Goal: Task Accomplishment & Management: Manage account settings

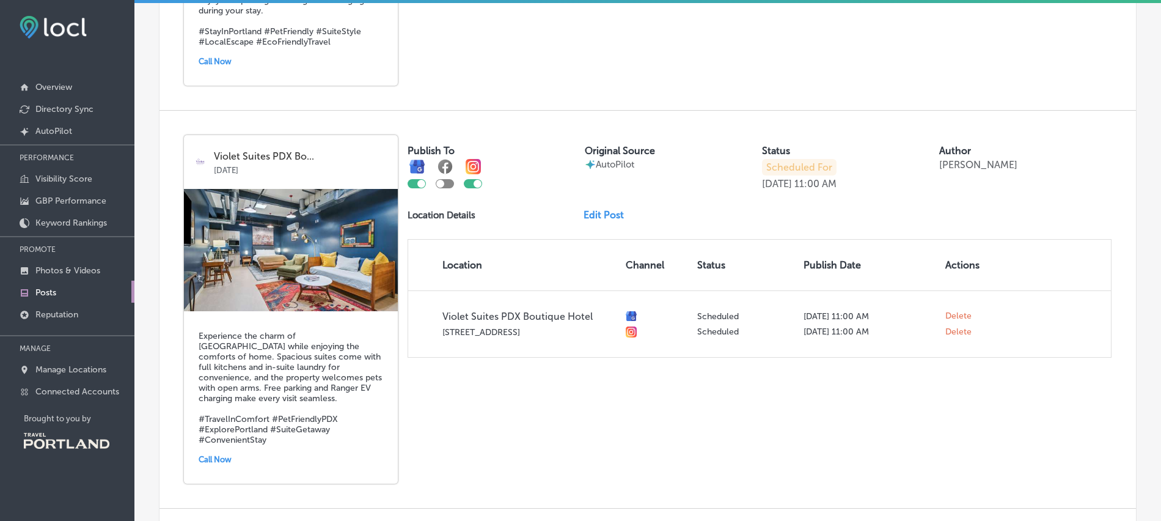
scroll to position [1581, 0]
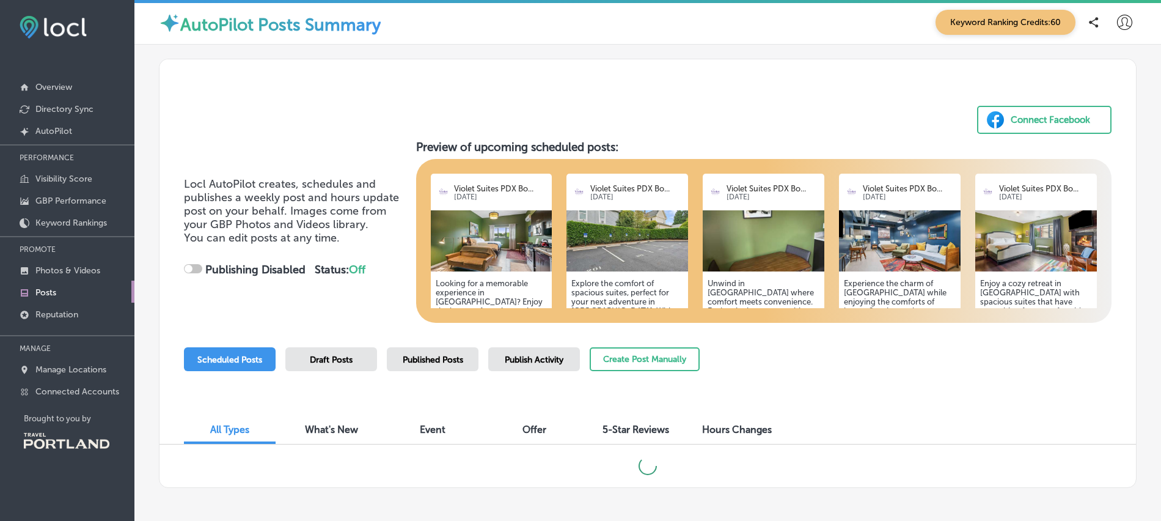
scroll to position [50, 0]
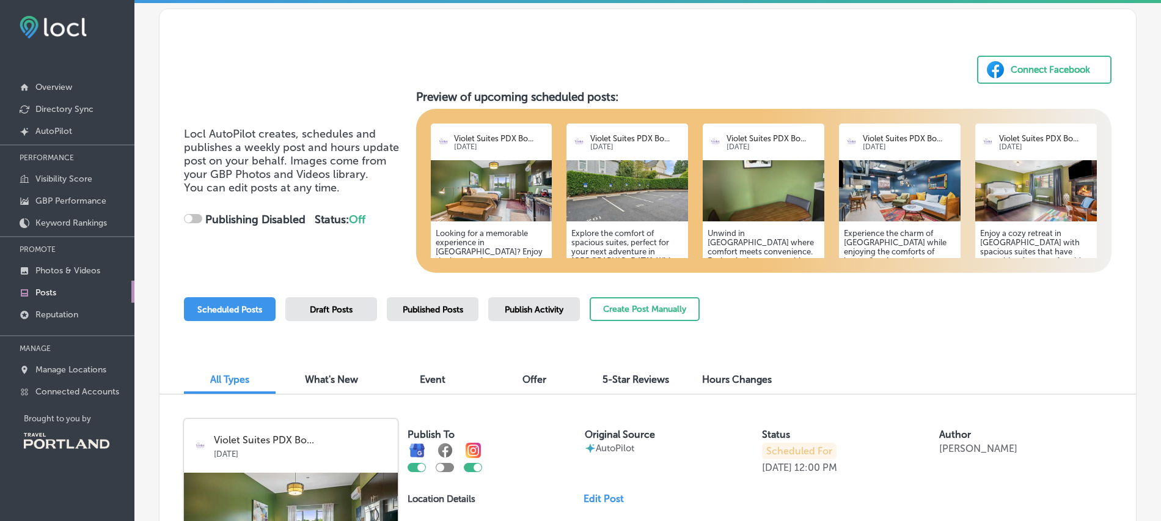
checkbox input "true"
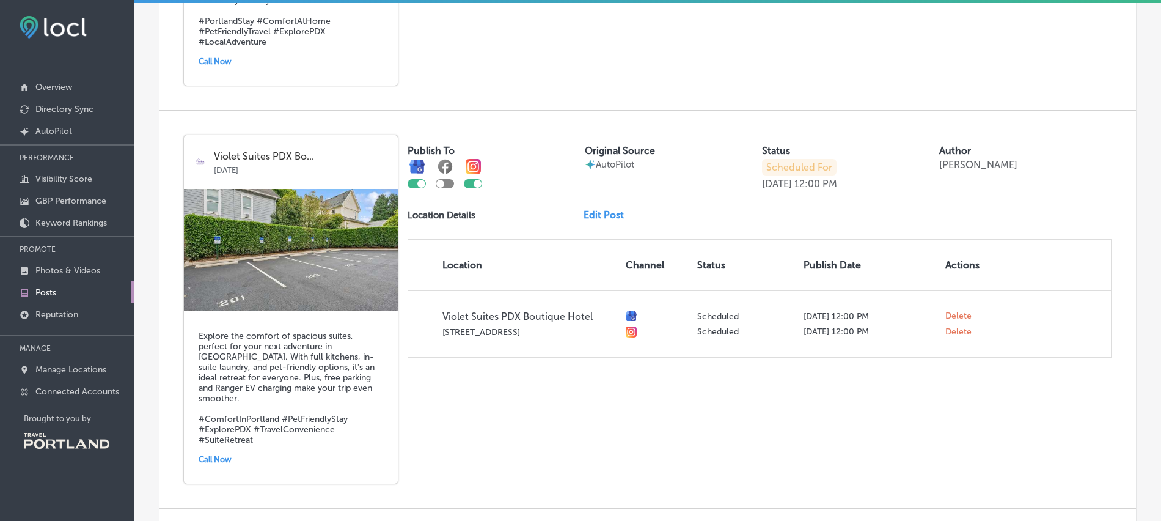
scroll to position [739, 0]
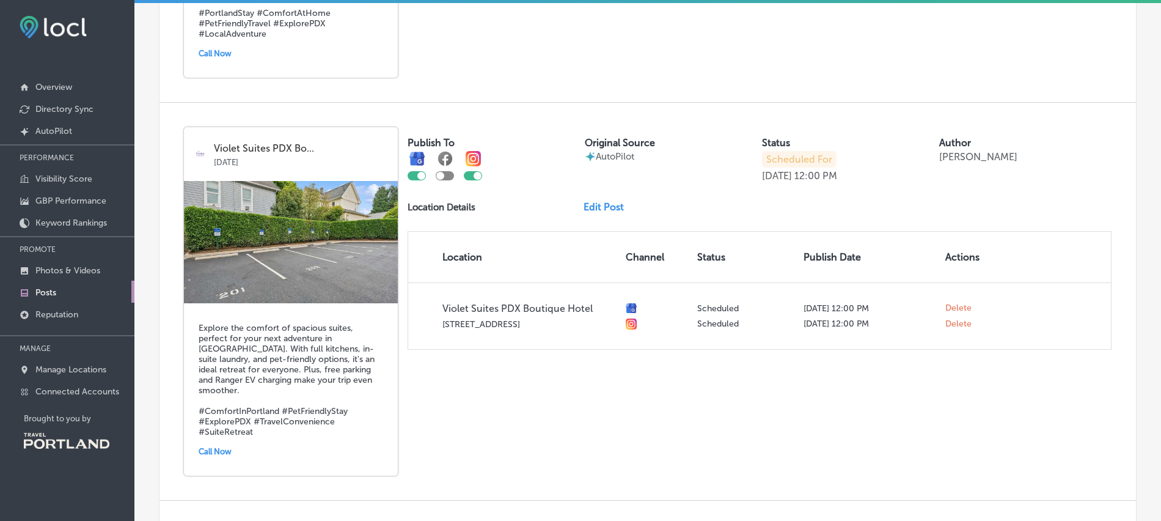
click at [612, 201] on link "Edit Post" at bounding box center [609, 207] width 50 height 12
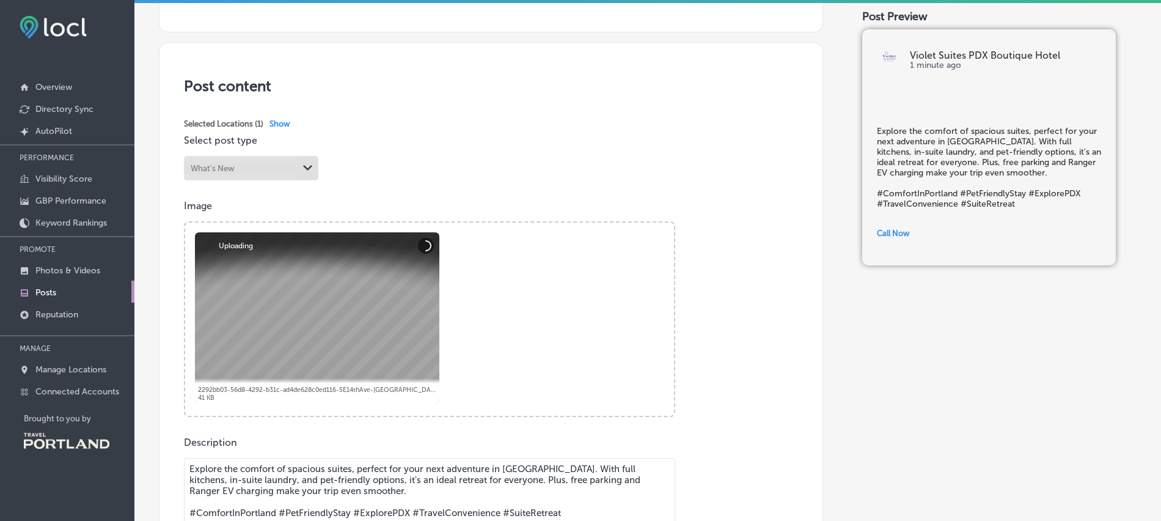
scroll to position [212, 0]
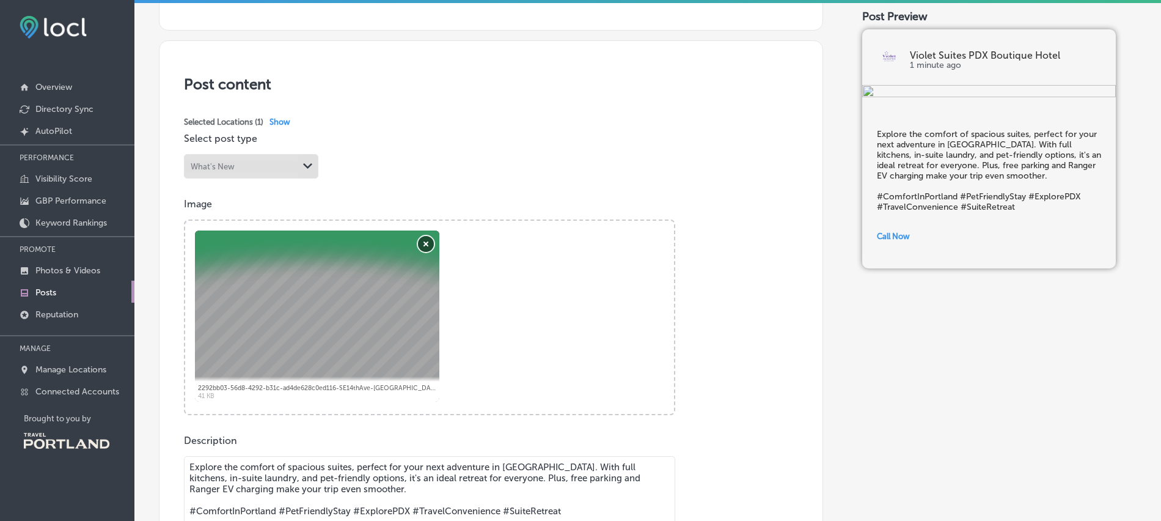
click at [430, 245] on button "Remove" at bounding box center [426, 244] width 16 height 16
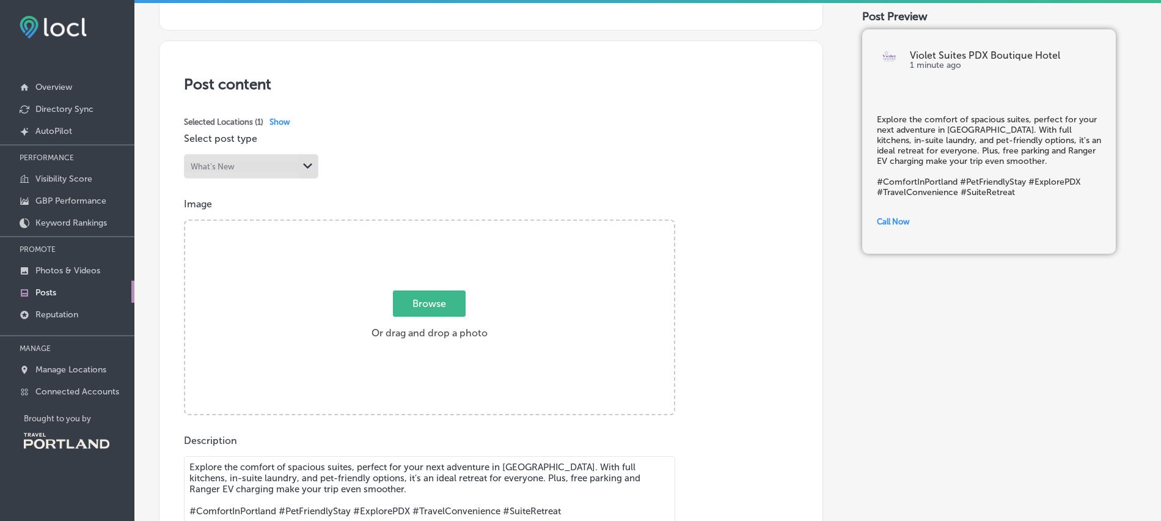
click at [445, 306] on span "Browse" at bounding box center [429, 303] width 73 height 26
click at [445, 224] on input "Browse Or drag and drop a photo" at bounding box center [429, 223] width 489 height 4
type input "C:\fakepath\033-SE 14th Ave - Portland - 161.jpg"
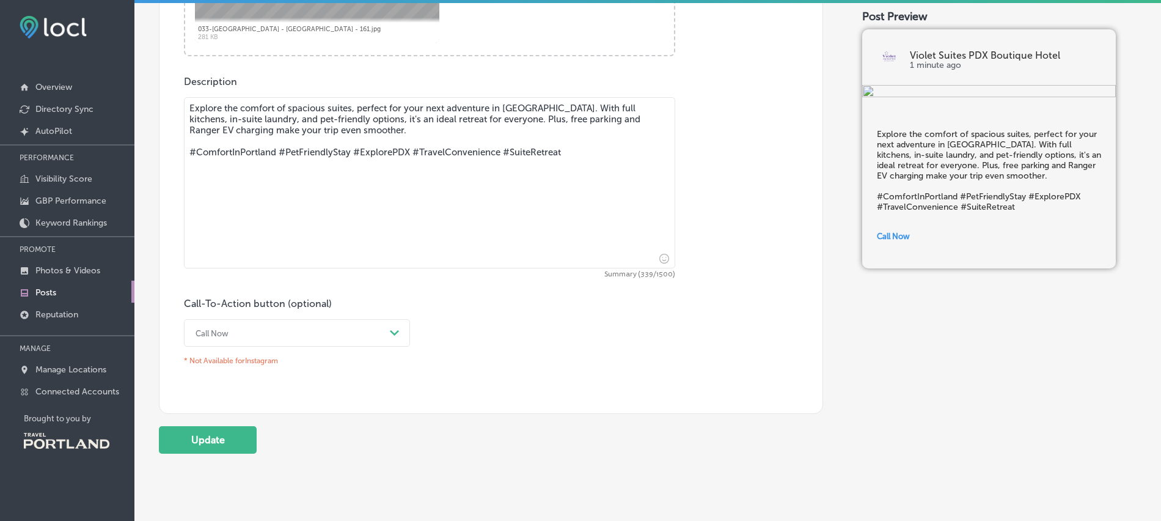
scroll to position [571, 0]
click at [208, 444] on button "Update" at bounding box center [208, 438] width 98 height 27
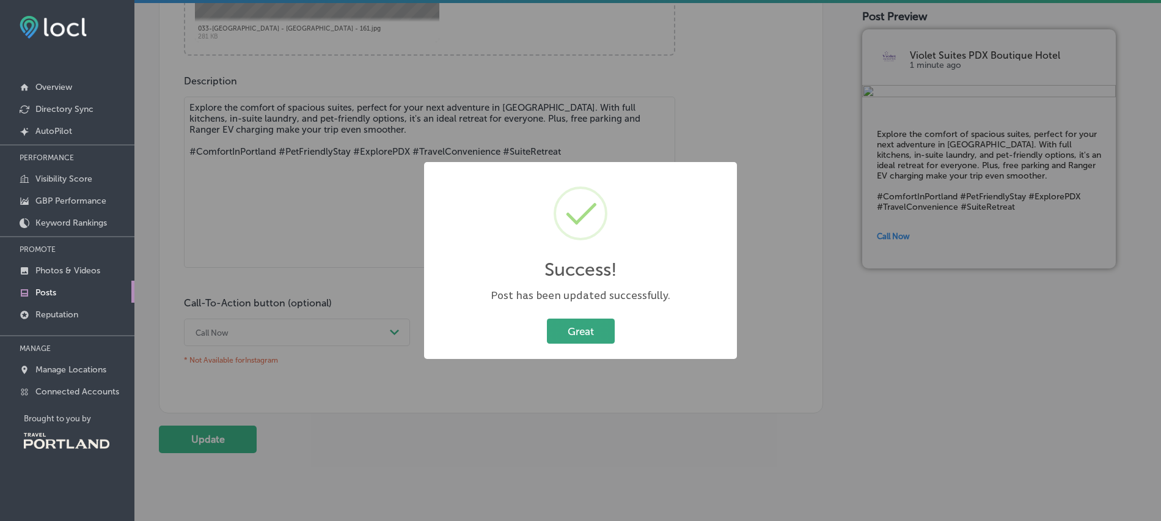
click at [585, 331] on button "Great" at bounding box center [581, 330] width 68 height 25
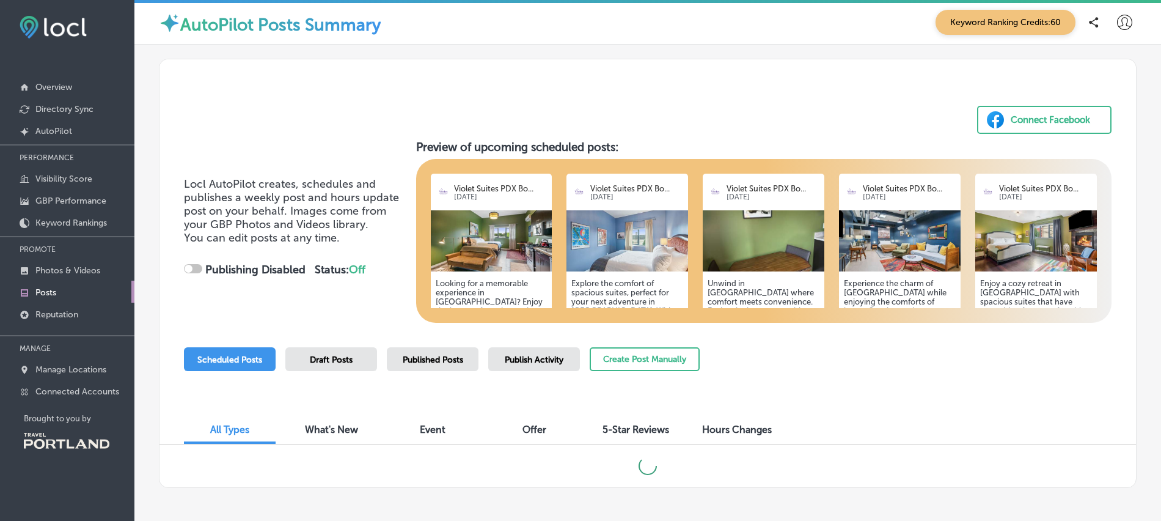
checkbox input "true"
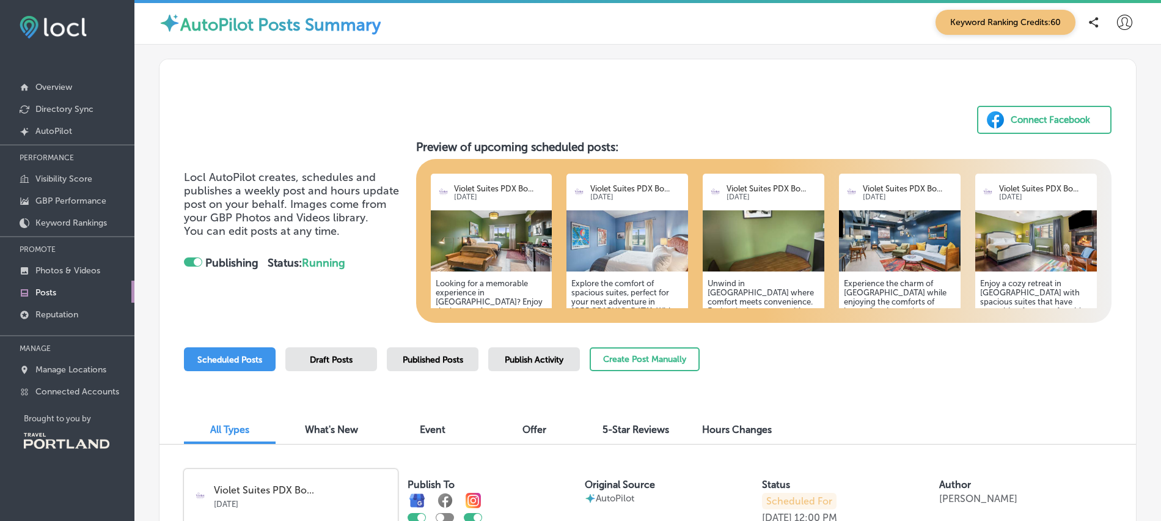
click at [750, 286] on h5 "Unwind in [GEOGRAPHIC_DATA] where comfort meets convenience. Each suite boasts …" at bounding box center [764, 347] width 112 height 137
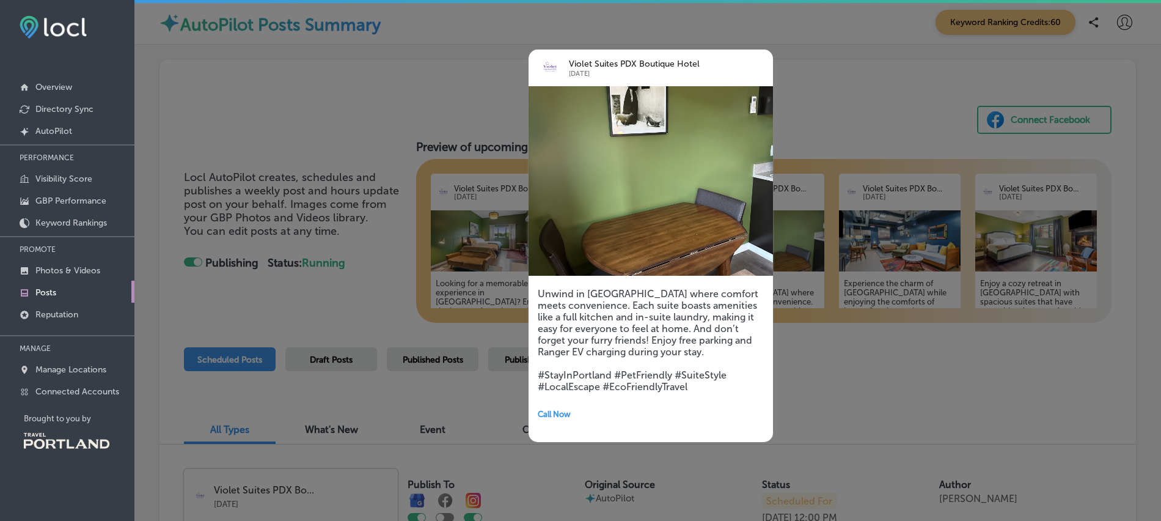
drag, startPoint x: 843, startPoint y: 370, endPoint x: 807, endPoint y: 370, distance: 35.4
click at [841, 370] on div at bounding box center [580, 260] width 1161 height 521
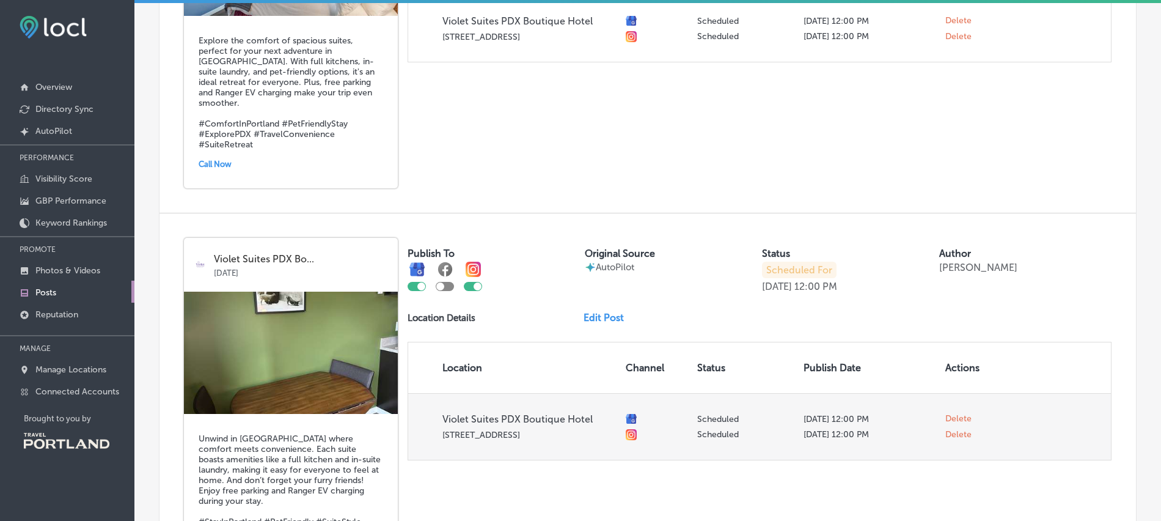
scroll to position [1029, 0]
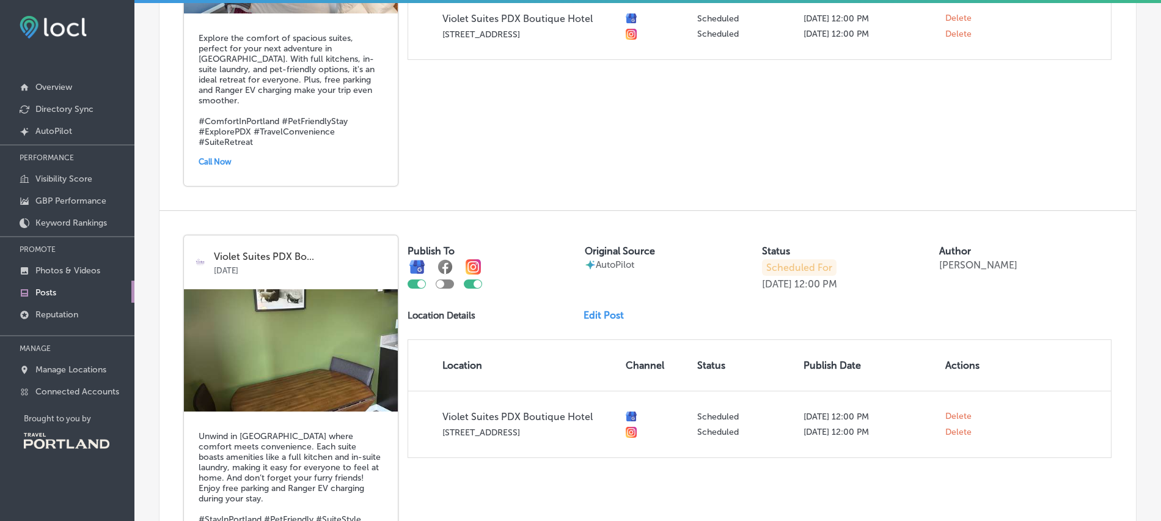
click at [613, 309] on link "Edit Post" at bounding box center [609, 315] width 50 height 12
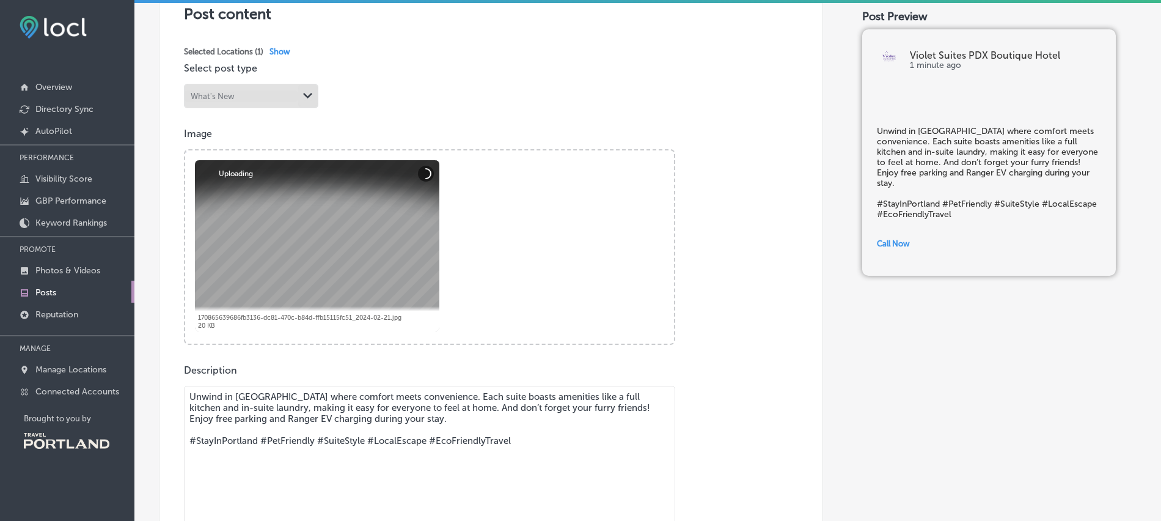
scroll to position [287, 0]
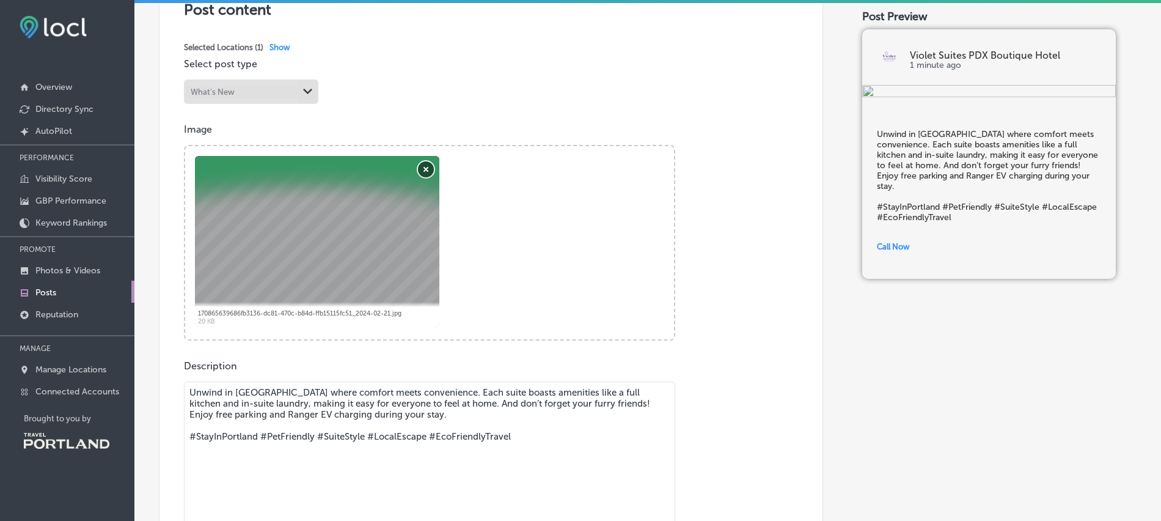
click at [427, 170] on button "Remove" at bounding box center [426, 169] width 16 height 16
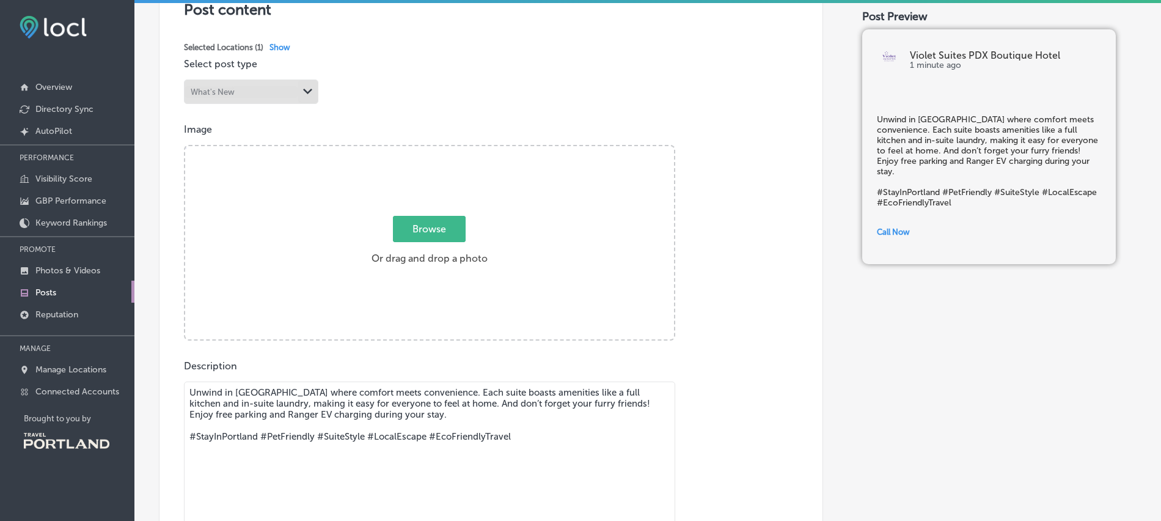
click at [441, 230] on span "Browse" at bounding box center [429, 229] width 73 height 26
click at [441, 150] on input "Browse Or drag and drop a photo" at bounding box center [429, 148] width 489 height 4
type input "C:\fakepath\100-SE 14th Ave - Portland - 496.jpg"
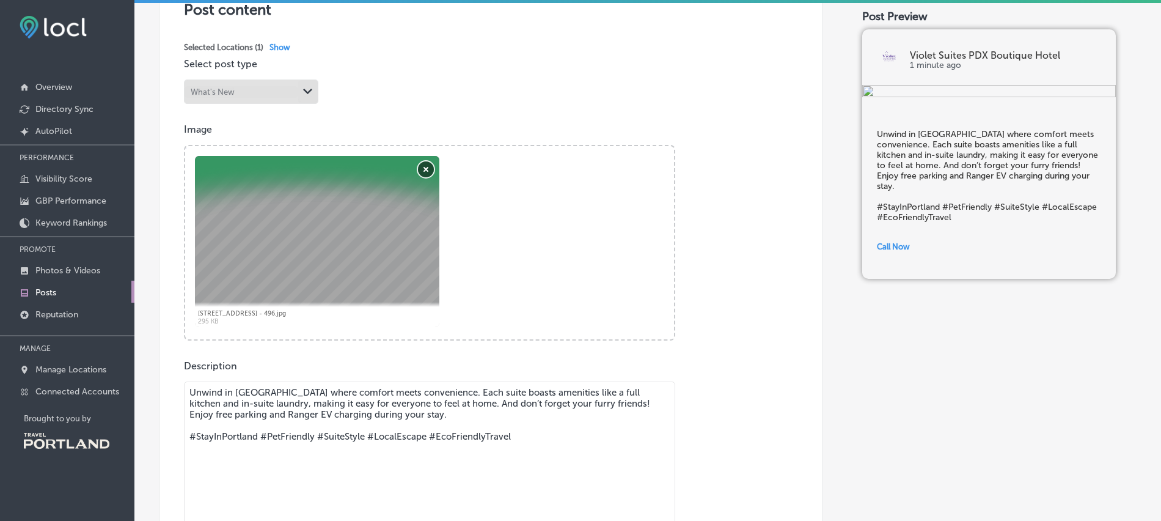
click at [431, 171] on button "Remove" at bounding box center [426, 169] width 16 height 16
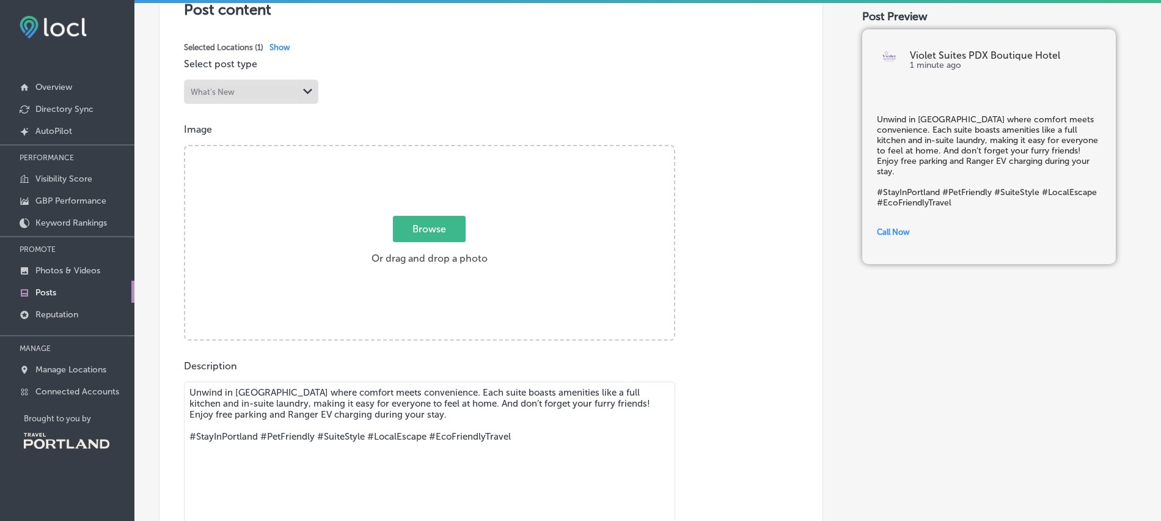
click at [437, 227] on span "Browse" at bounding box center [429, 229] width 73 height 26
click at [437, 150] on input "Browse Or drag and drop a photo" at bounding box center [429, 148] width 489 height 4
type input "C:\fakepath\103-SE 14th Ave - Portland - 511.jpg"
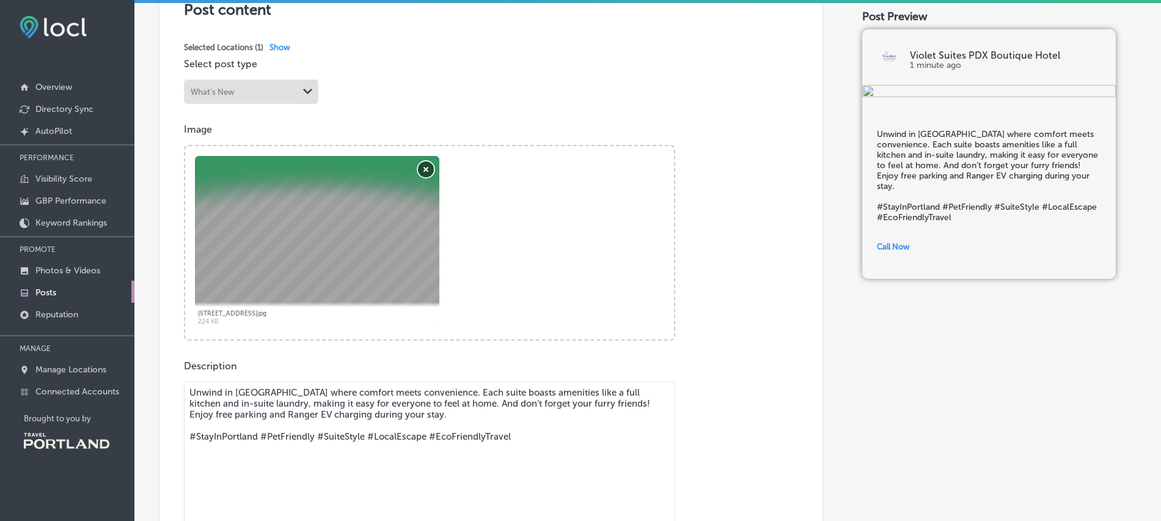
click at [425, 167] on button "Remove" at bounding box center [426, 169] width 16 height 16
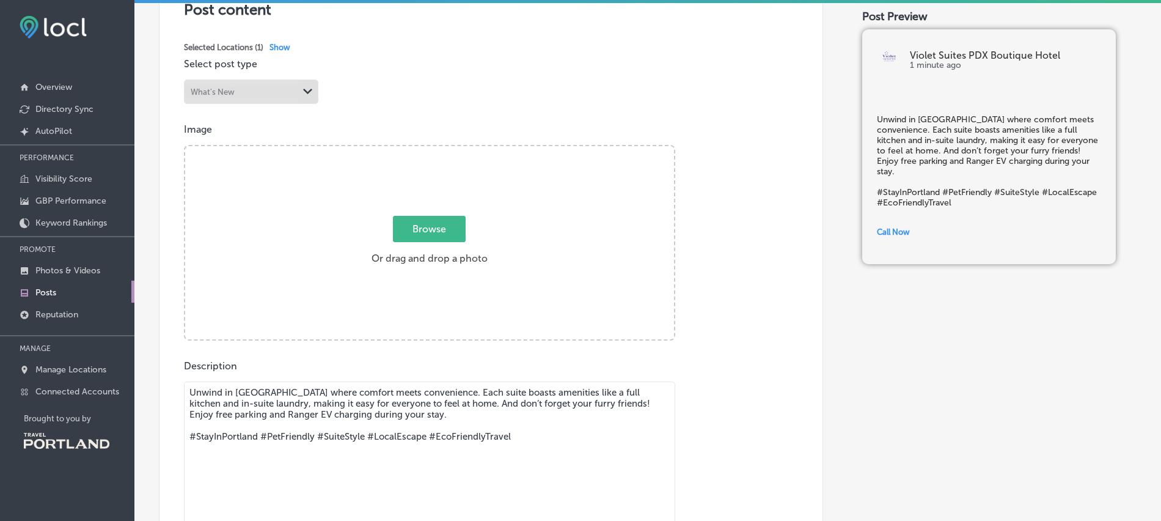
click at [438, 228] on span "Browse" at bounding box center [429, 229] width 73 height 26
click at [438, 150] on input "Browse Or drag and drop a photo" at bounding box center [429, 148] width 489 height 4
type input "C:\fakepath\088-SE 14th Ave - Portland - 436.jpg"
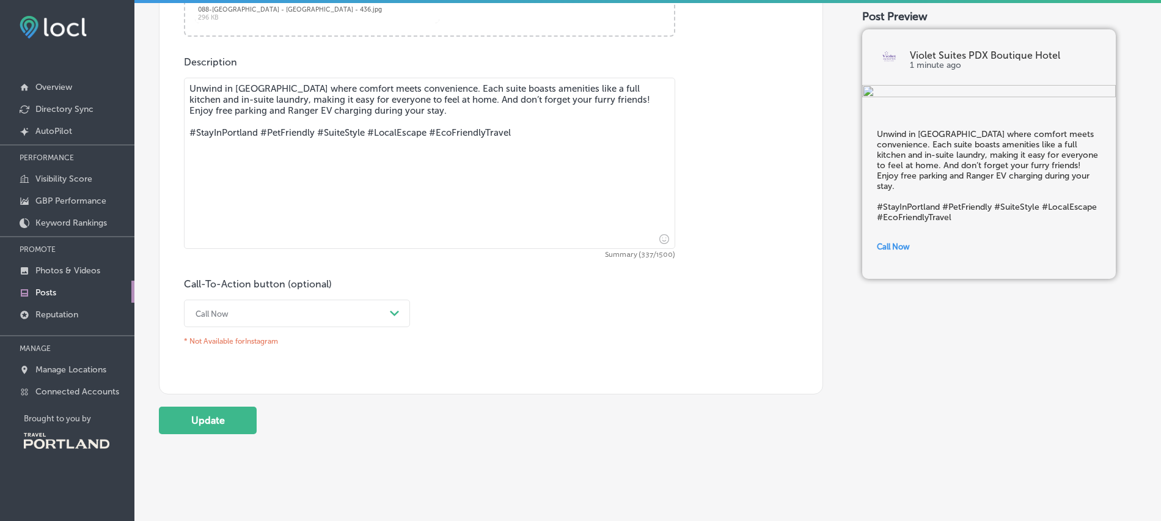
scroll to position [596, 0]
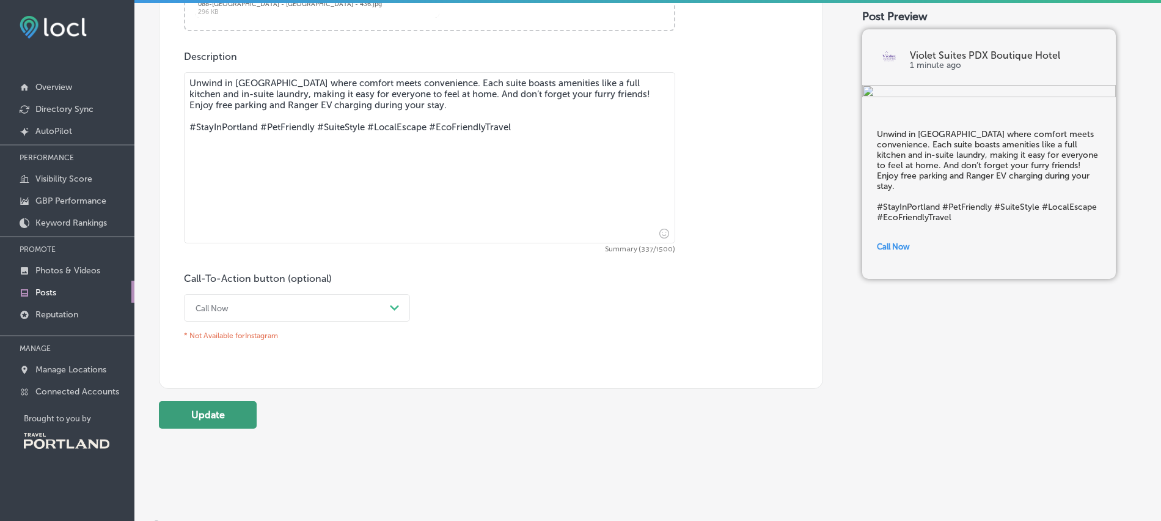
click at [227, 413] on button "Update" at bounding box center [208, 414] width 98 height 27
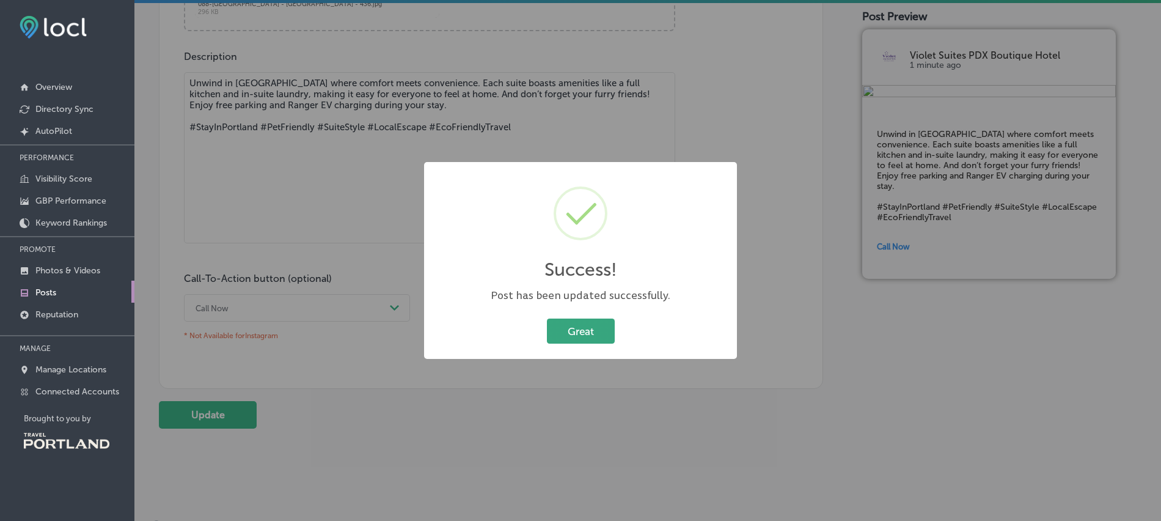
click at [598, 334] on button "Great" at bounding box center [581, 330] width 68 height 25
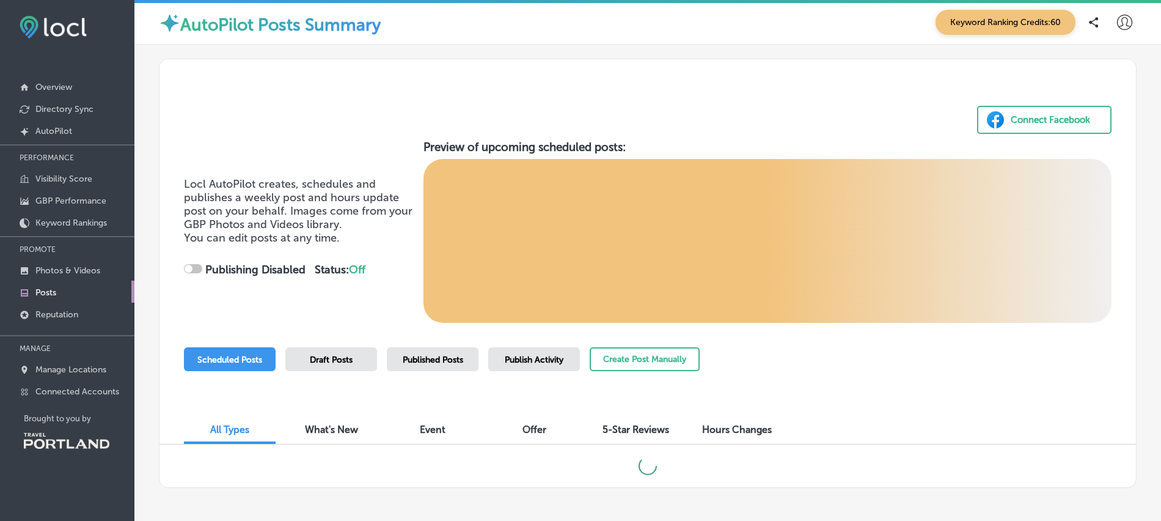
checkbox input "true"
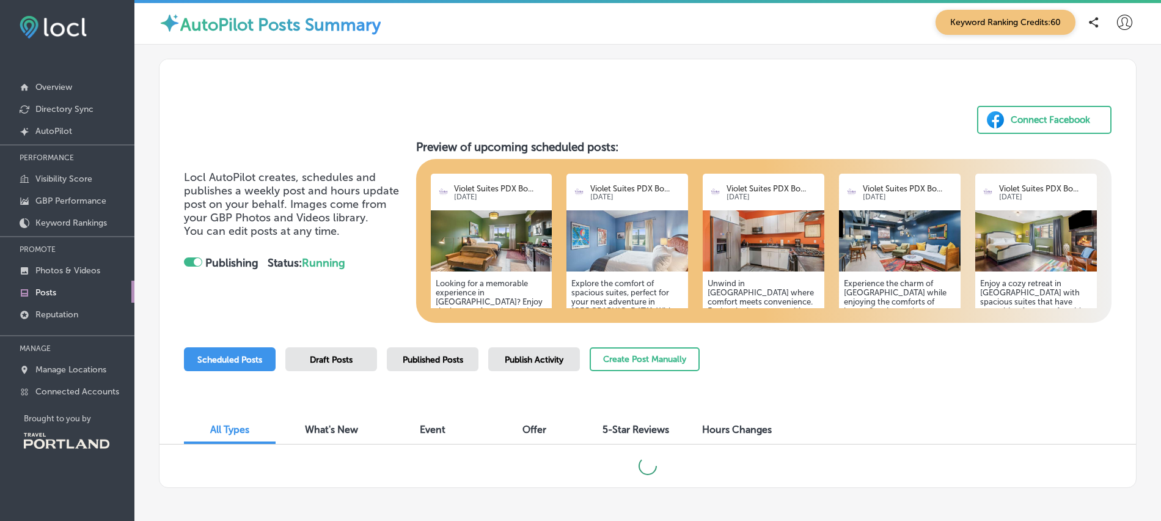
scroll to position [50, 0]
